Goal: Task Accomplishment & Management: Use online tool/utility

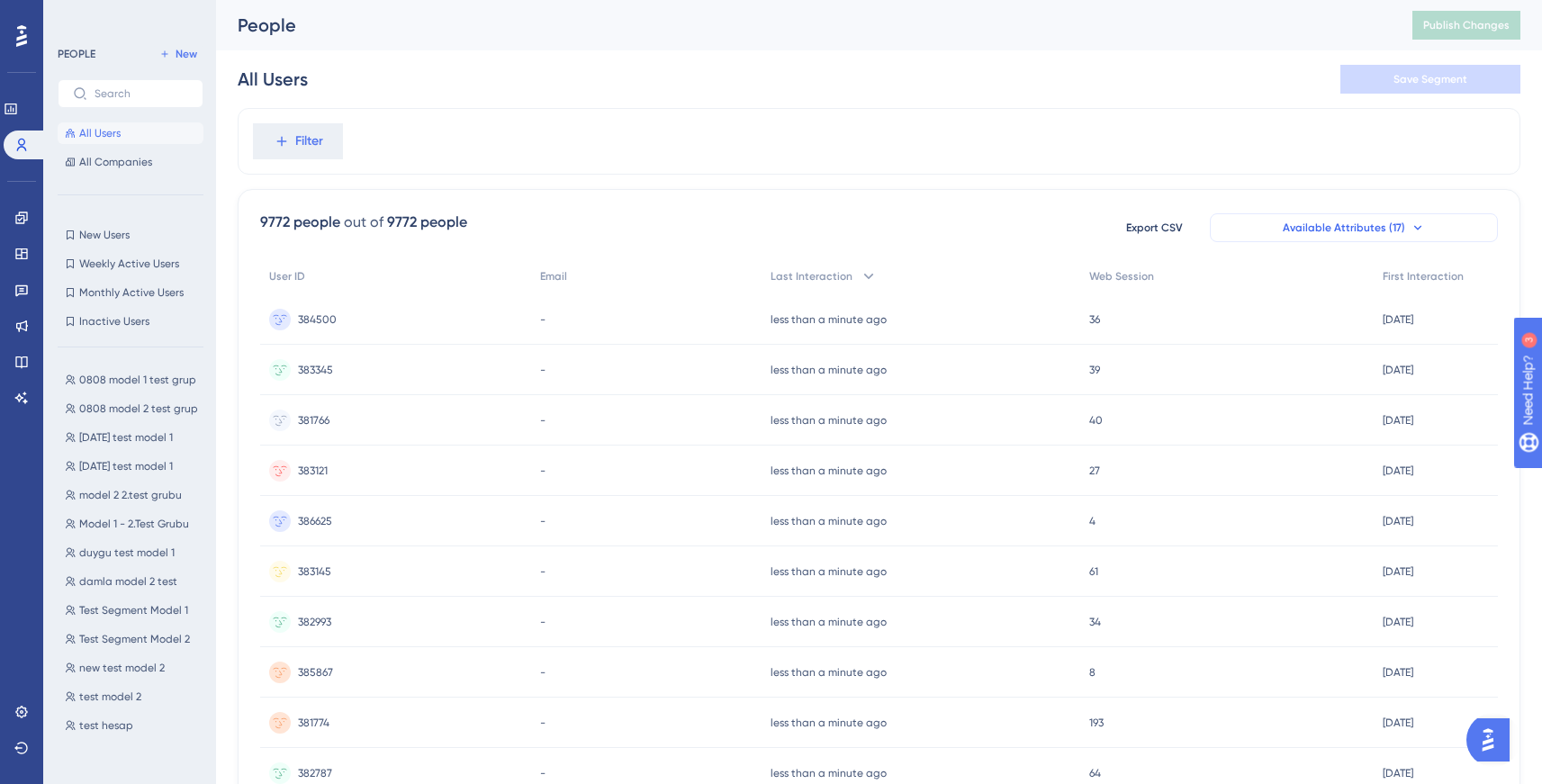
click at [1323, 228] on span "Available Attributes (17)" at bounding box center [1344, 227] width 123 height 14
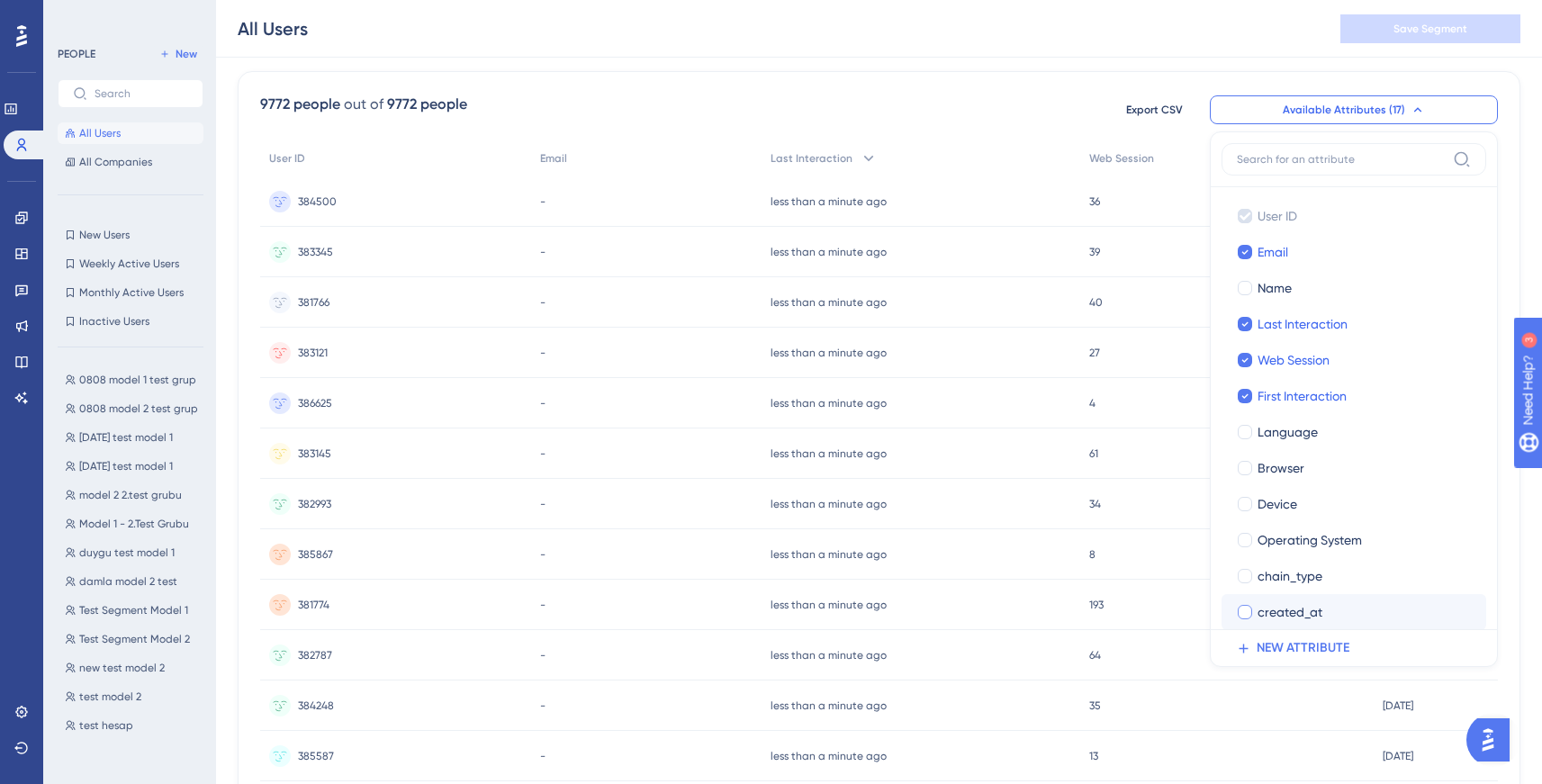
scroll to position [191, 0]
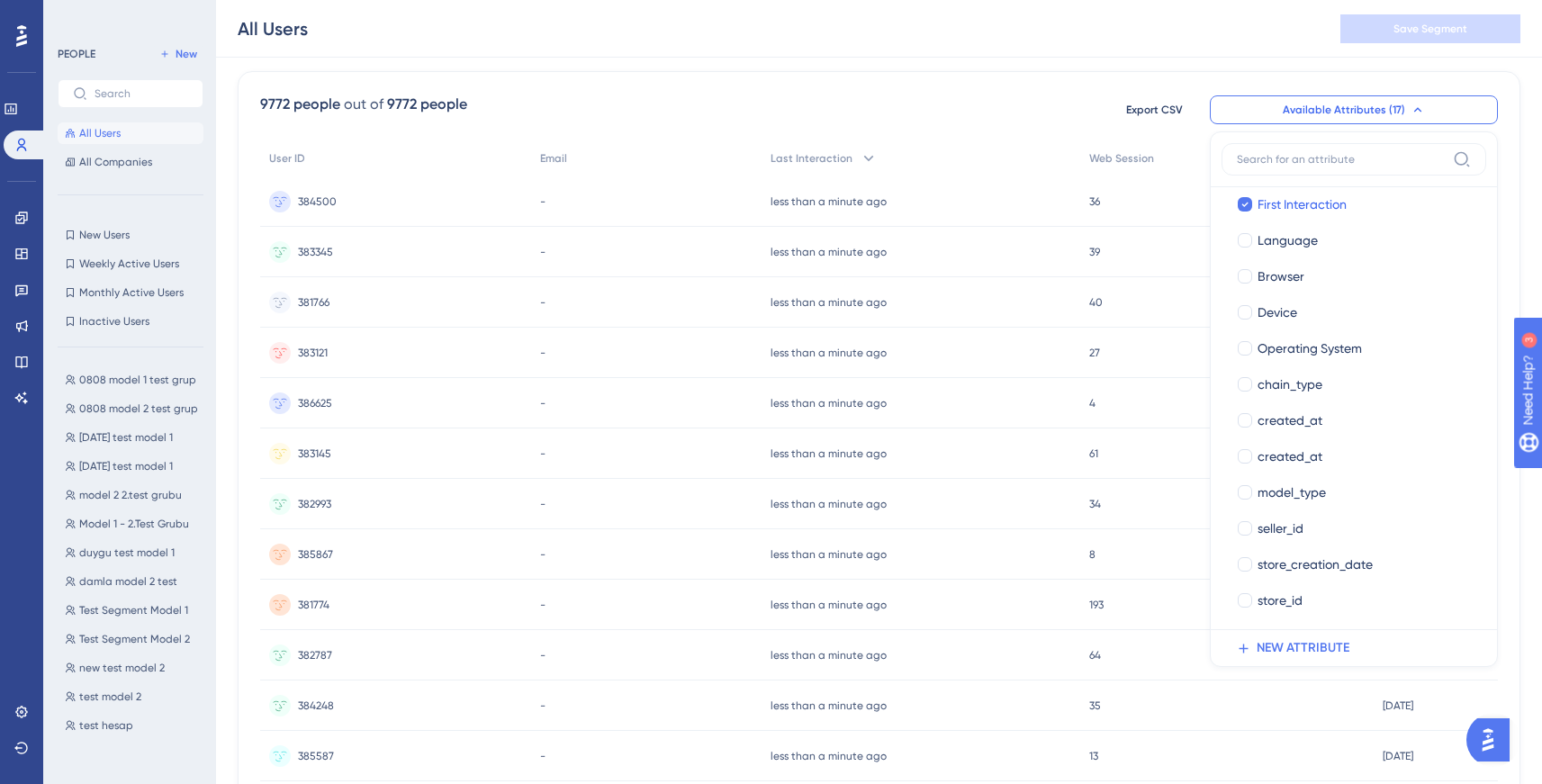
click at [730, 101] on div "9772 people out of 9772 people Export CSV Available Attributes (17) User ID Use…" at bounding box center [879, 110] width 1238 height 33
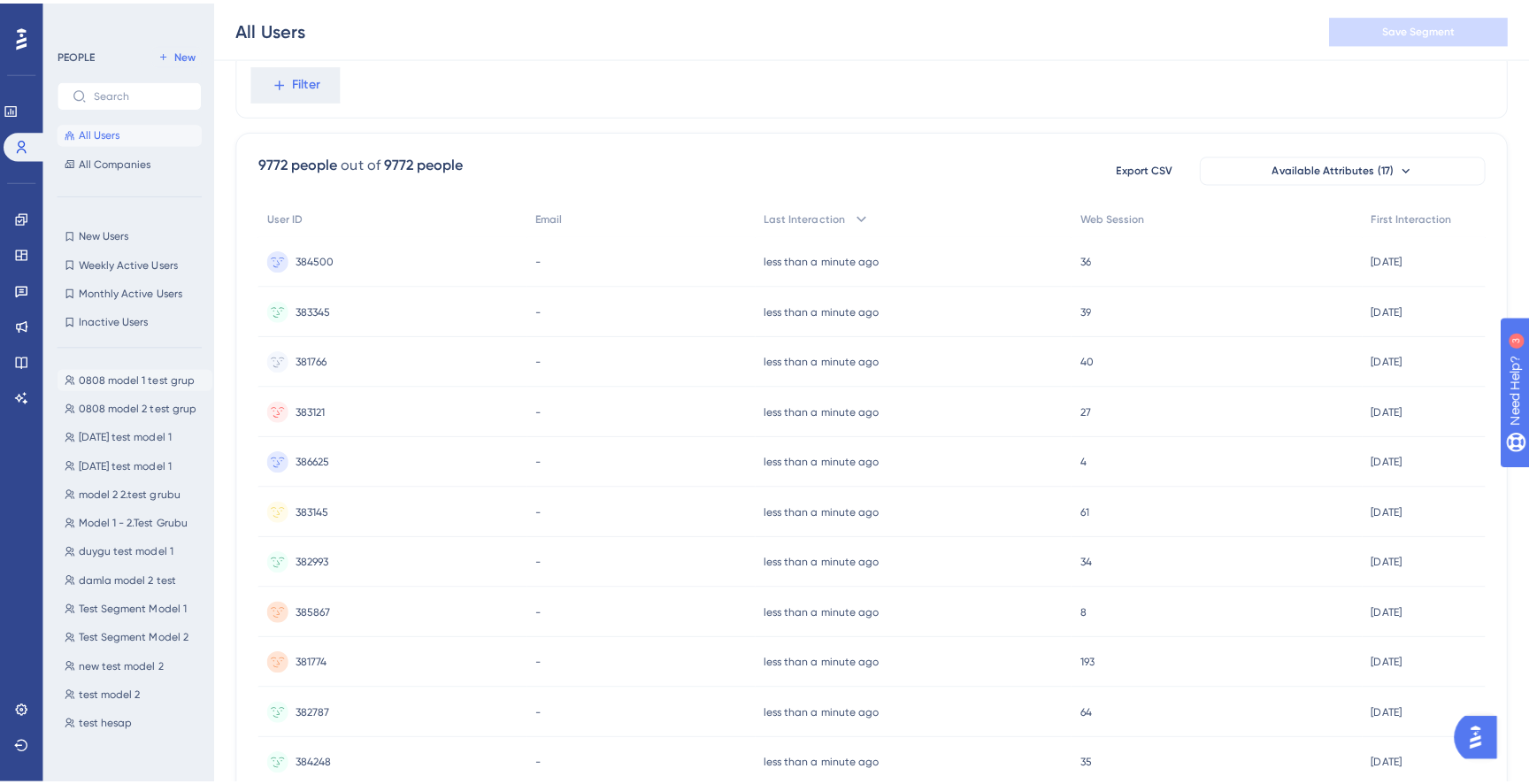
scroll to position [0, 0]
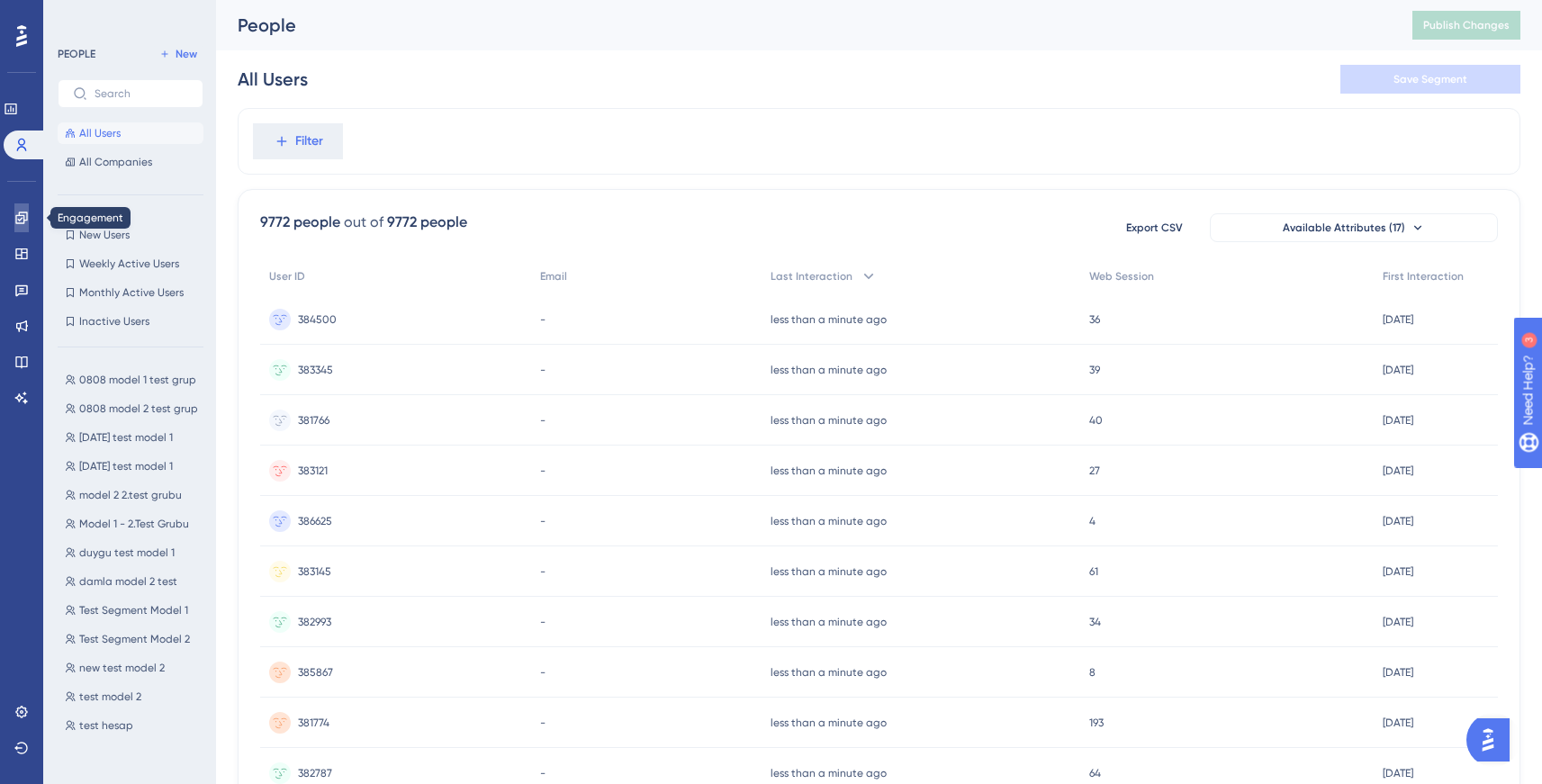
click at [21, 226] on link at bounding box center [21, 217] width 14 height 29
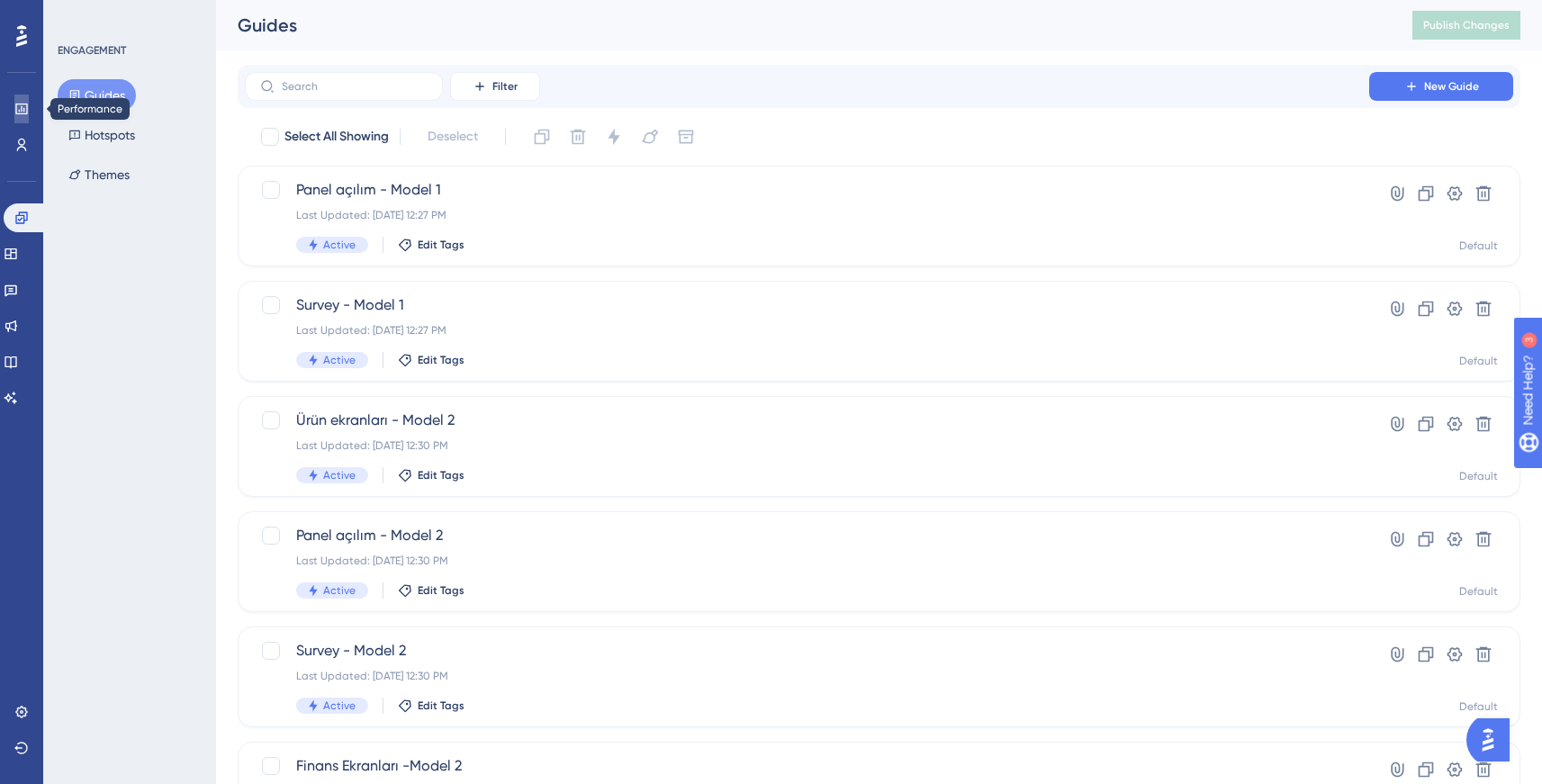
click at [23, 104] on icon at bounding box center [21, 109] width 12 height 11
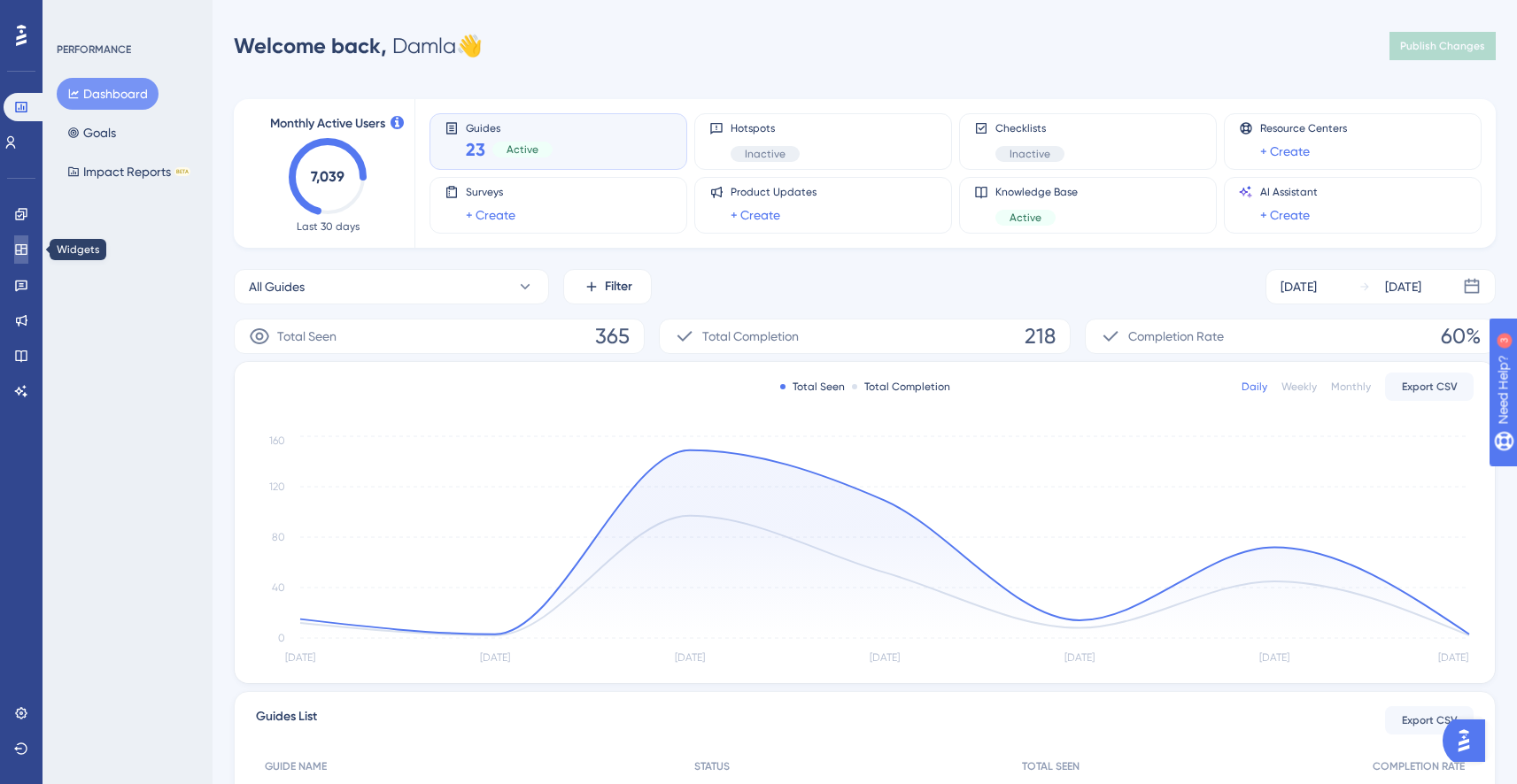
click at [14, 262] on link at bounding box center [21, 249] width 14 height 28
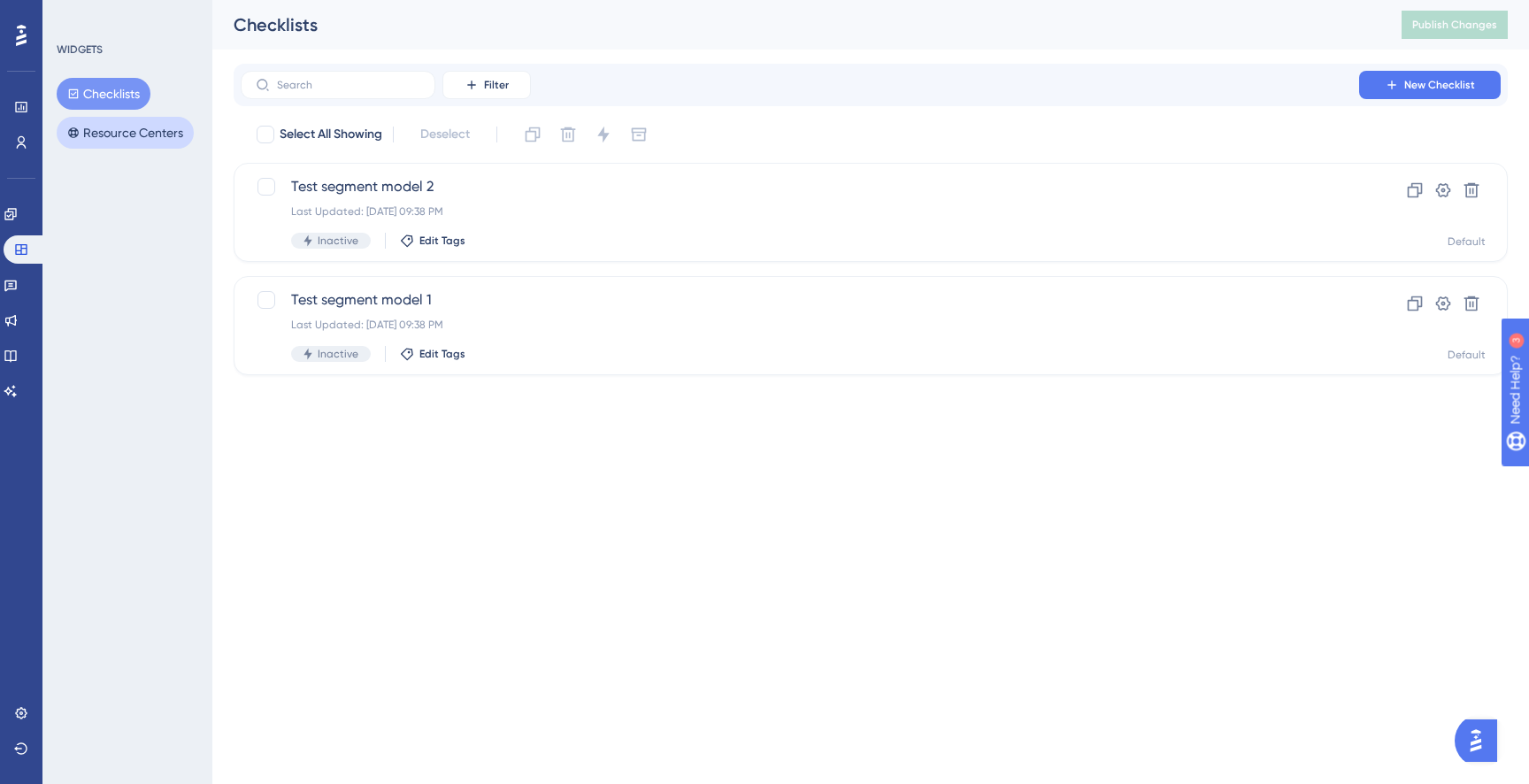
click at [126, 133] on button "Resource Centers" at bounding box center [125, 132] width 137 height 32
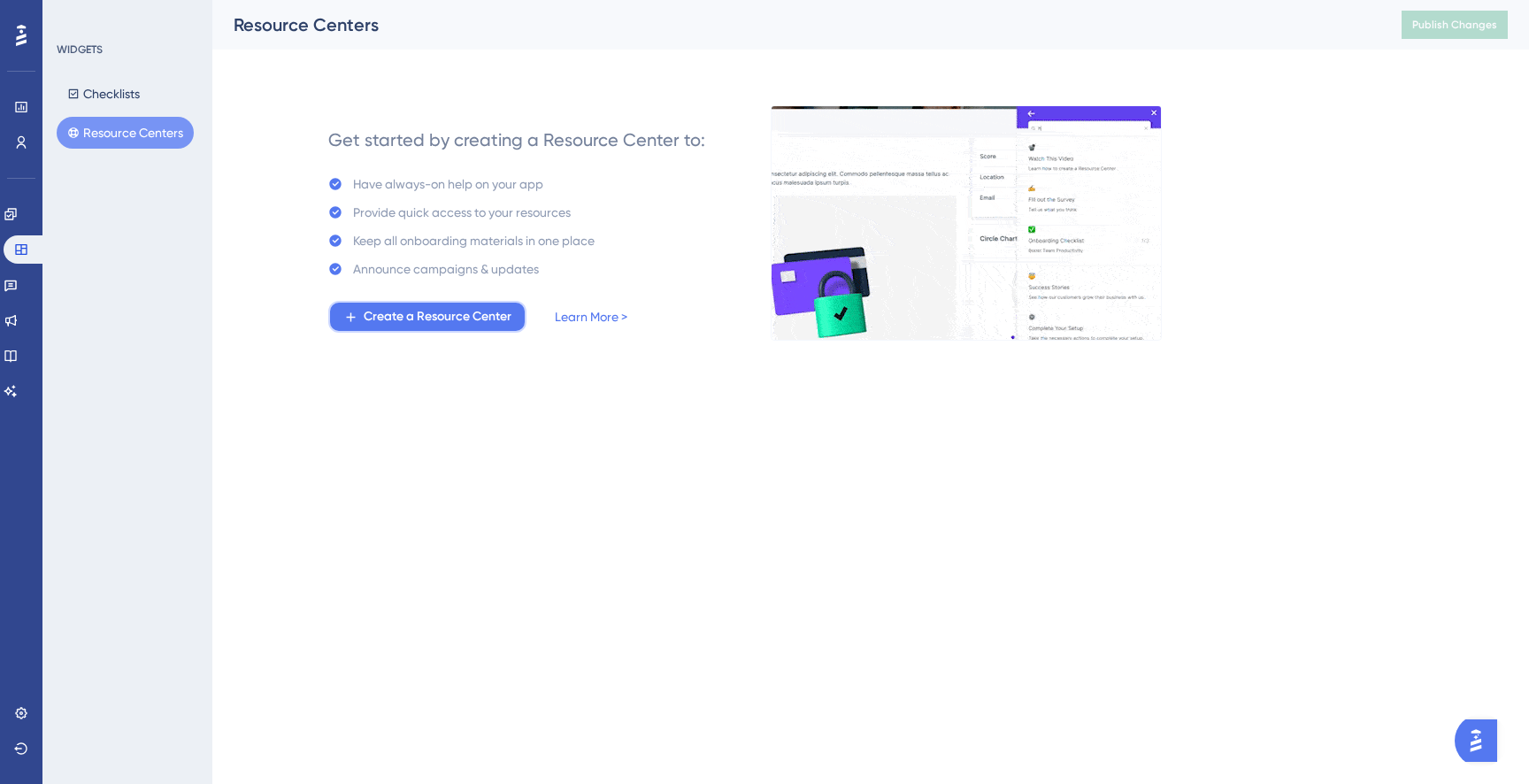
click at [403, 324] on span "Create a Resource Center" at bounding box center [437, 317] width 148 height 22
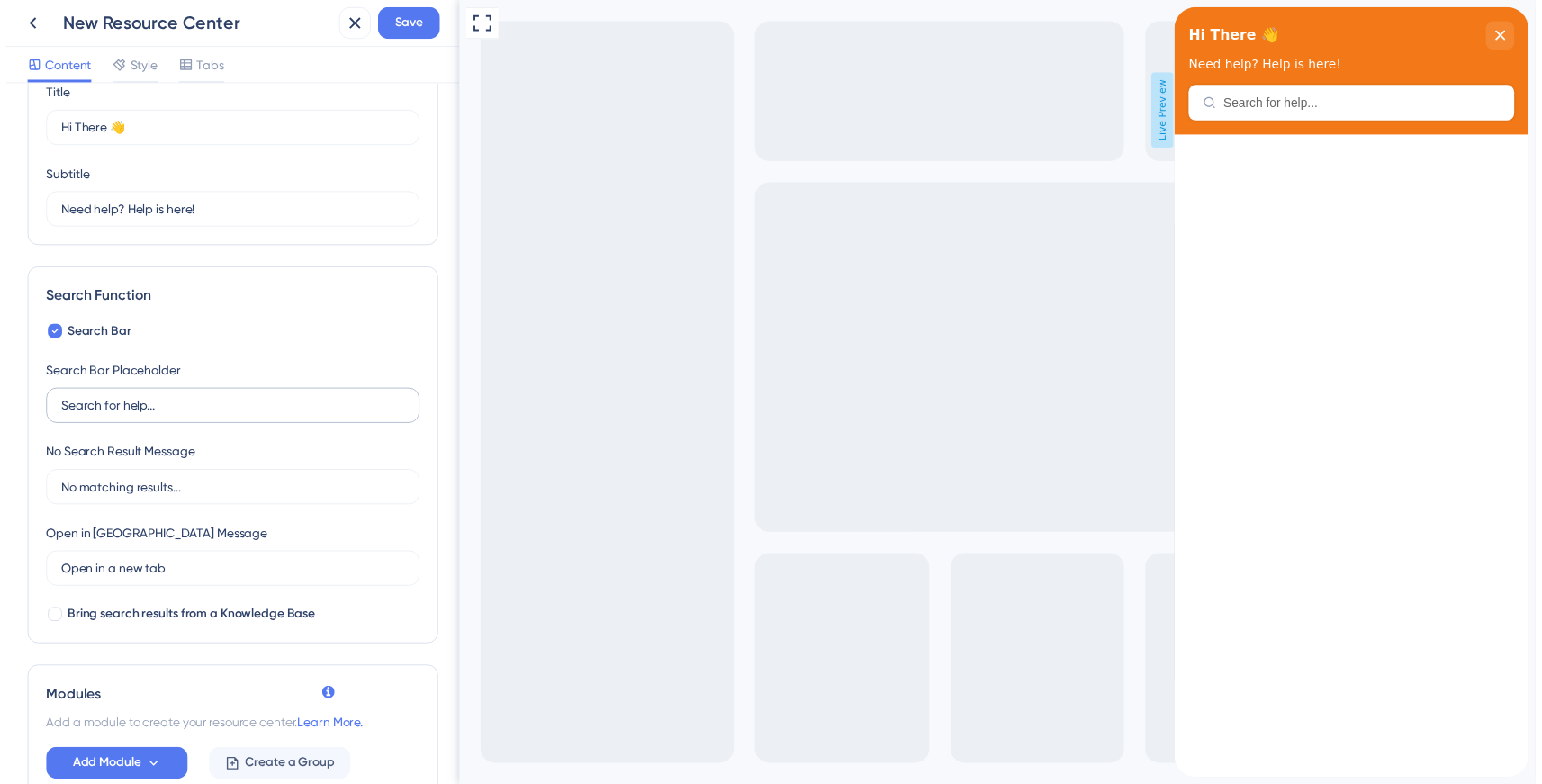
scroll to position [185, 0]
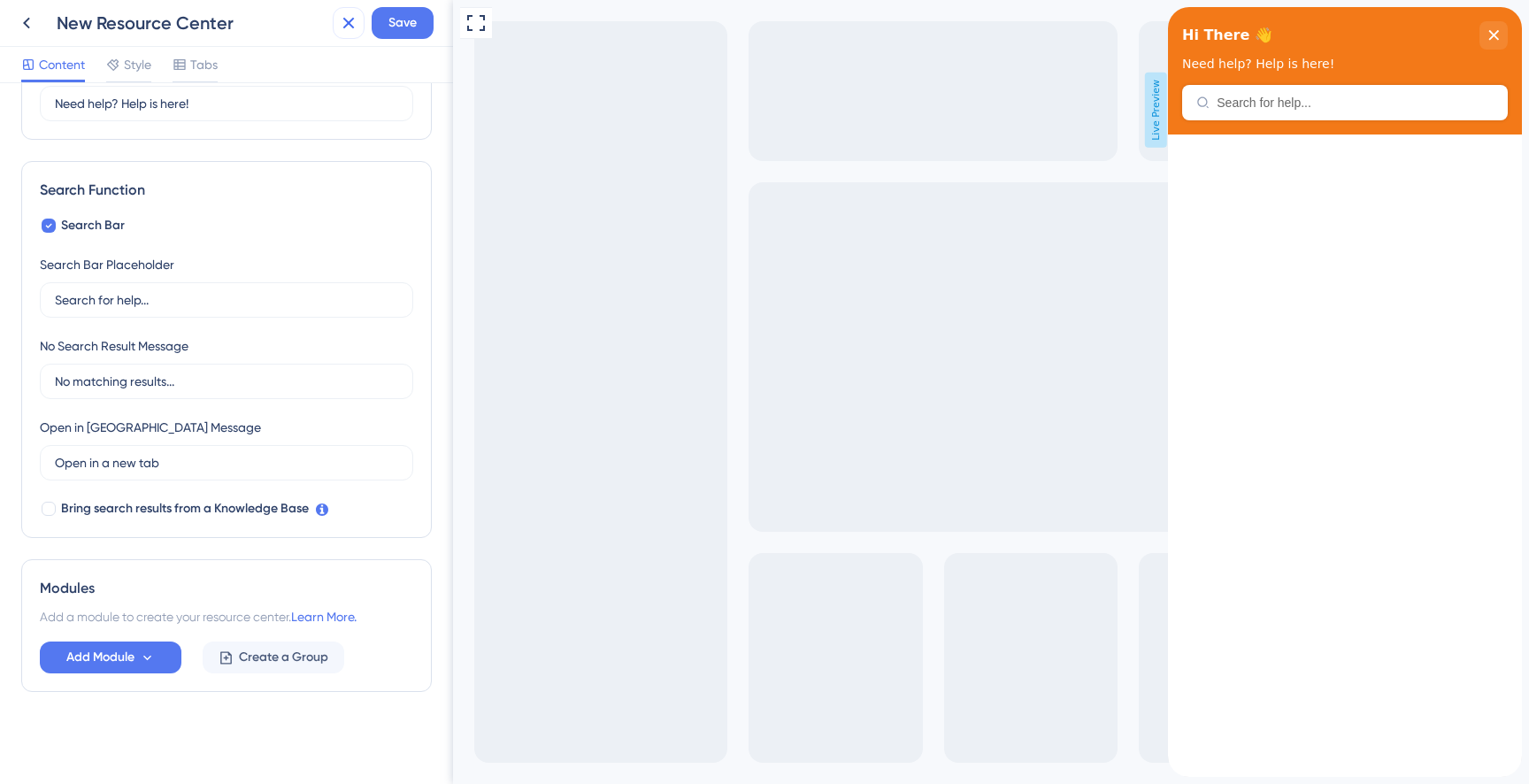
click at [349, 27] on icon at bounding box center [349, 24] width 22 height 22
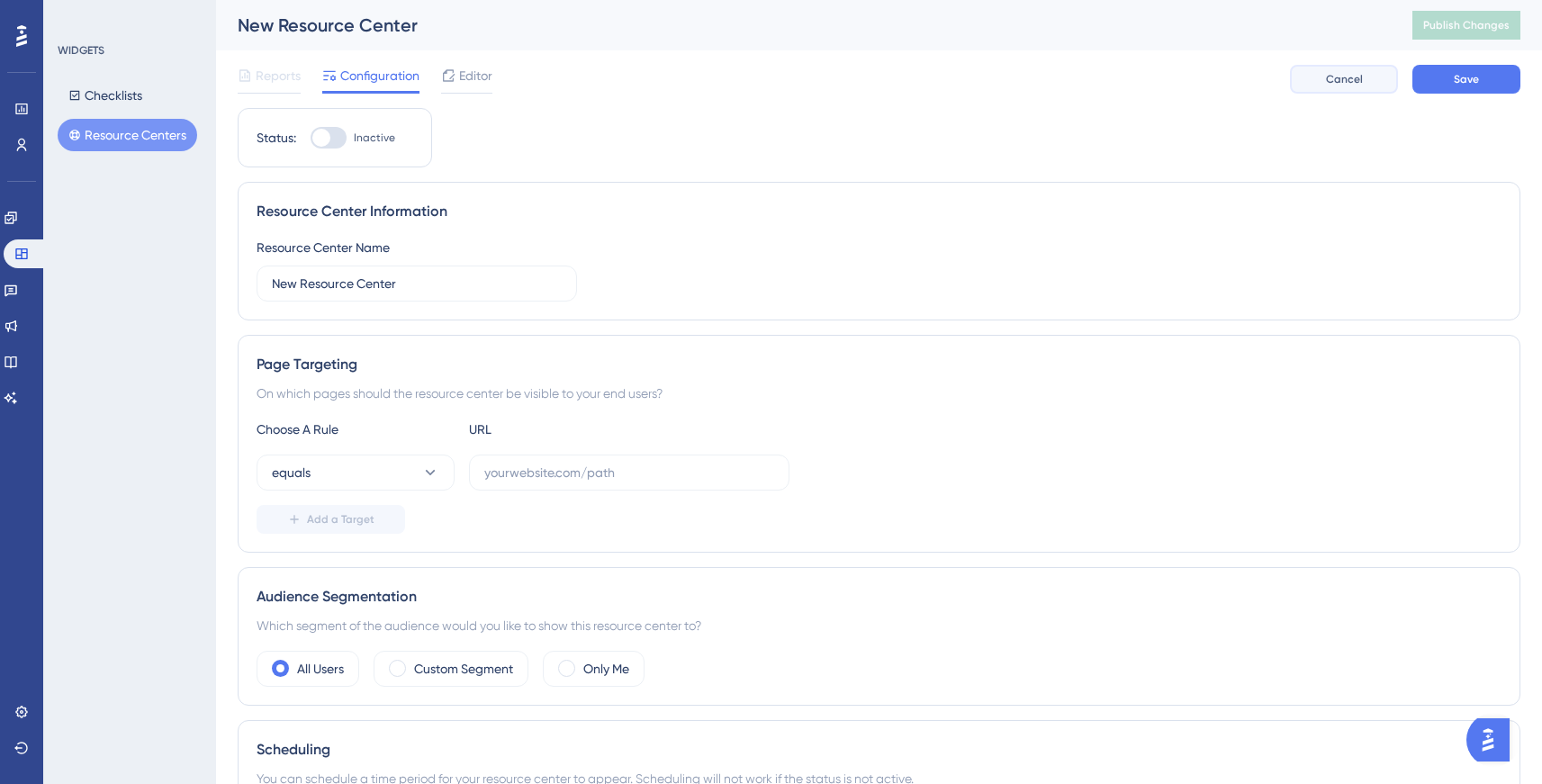
click at [1320, 84] on button "Cancel" at bounding box center [1344, 79] width 108 height 29
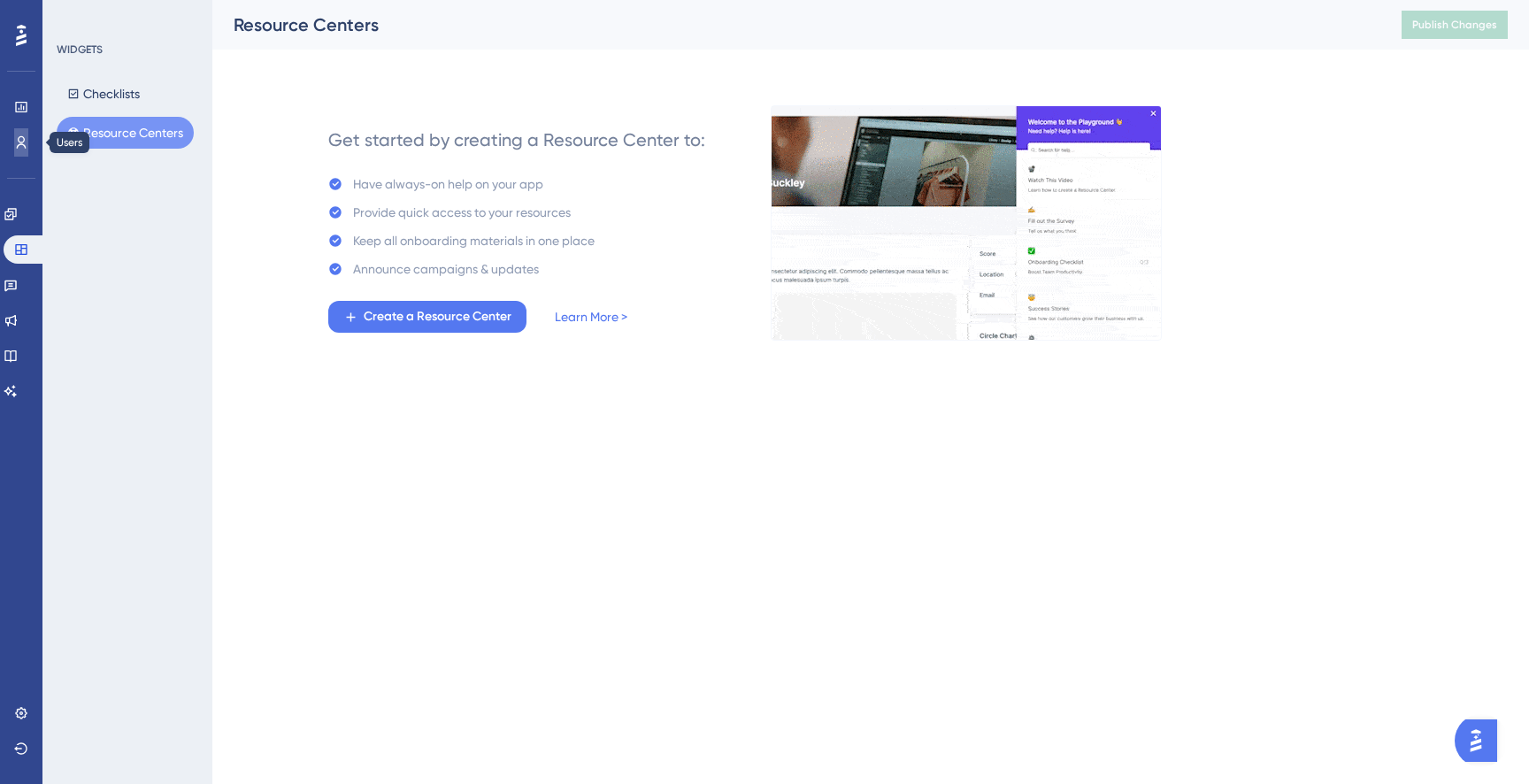
click at [20, 144] on icon at bounding box center [22, 142] width 10 height 13
